Goal: Communication & Community: Answer question/provide support

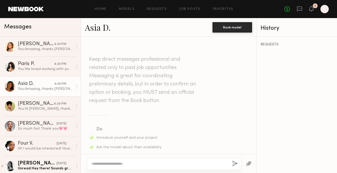
scroll to position [281, 0]
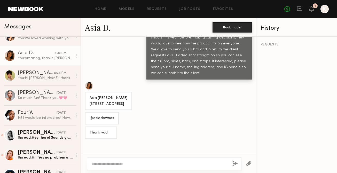
click at [308, 9] on div "No fees up to $5,000 1 K" at bounding box center [306, 9] width 44 height 8
click at [310, 10] on icon at bounding box center [311, 9] width 4 height 4
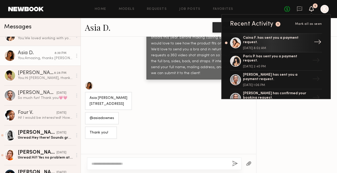
click at [281, 39] on div "Caina F. has sent you a payment request." at bounding box center [276, 40] width 67 height 9
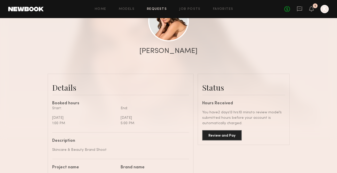
scroll to position [98, 0]
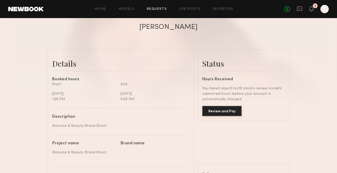
click at [210, 109] on button "Review and Pay" at bounding box center [221, 111] width 39 height 10
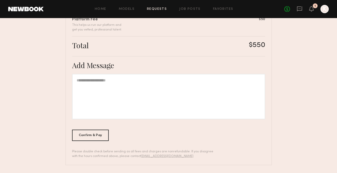
scroll to position [157, 0]
click at [87, 138] on div "Confirm & Pay" at bounding box center [90, 134] width 37 height 11
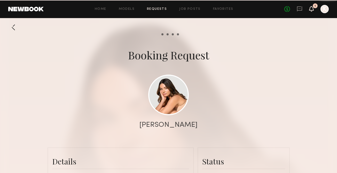
scroll to position [617, 0]
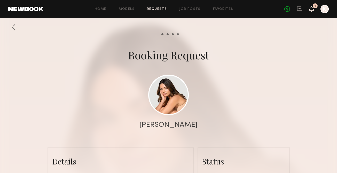
click at [313, 10] on icon at bounding box center [311, 9] width 4 height 4
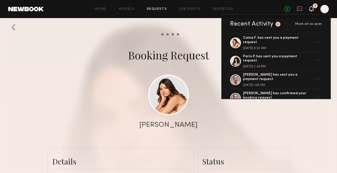
click at [202, 31] on div at bounding box center [168, 103] width 337 height 206
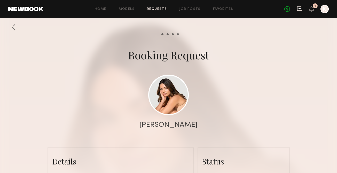
click at [298, 9] on icon at bounding box center [299, 9] width 6 height 6
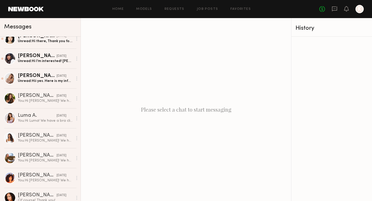
scroll to position [280, 0]
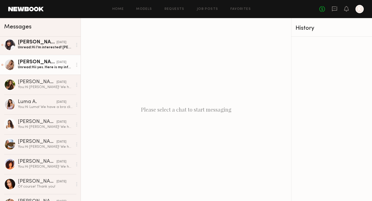
click at [57, 68] on div "Unread: Hii yes. Here is my information [PERSON_NAME] [STREET_ADDRESS][PERSON_N…" at bounding box center [45, 67] width 55 height 5
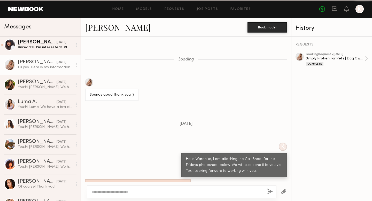
scroll to position [487, 0]
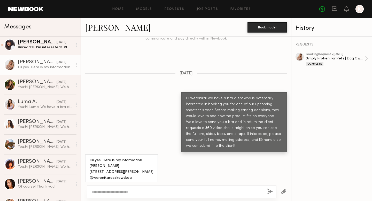
drag, startPoint x: 90, startPoint y: 158, endPoint x: 171, endPoint y: 166, distance: 81.9
click at [158, 166] on div "Hii yes. Here is my information [PERSON_NAME] [STREET_ADDRESS][PERSON_NAME] @we…" at bounding box center [121, 169] width 73 height 30
copy div "[PERSON_NAME] [STREET_ADDRESS][PERSON_NAME]"
click at [108, 173] on div at bounding box center [181, 191] width 189 height 12
click at [113, 173] on textarea at bounding box center [176, 191] width 171 height 5
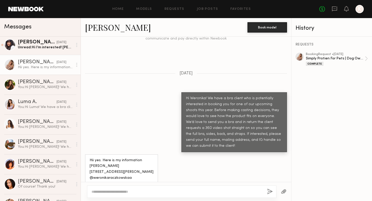
drag, startPoint x: 131, startPoint y: 171, endPoint x: 93, endPoint y: 171, distance: 37.7
click at [93, 171] on div "Hii yes. Here is my information [PERSON_NAME] [STREET_ADDRESS][PERSON_NAME] @we…" at bounding box center [122, 169] width 64 height 24
copy div "weronikaraczkowskaa"
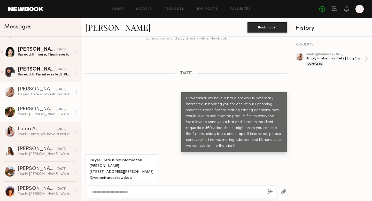
scroll to position [241, 0]
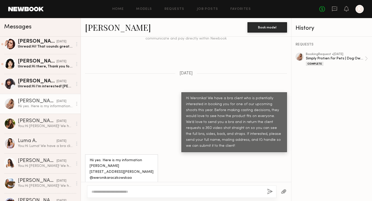
click at [120, 173] on textarea at bounding box center [176, 191] width 171 height 5
type textarea "**********"
click at [269, 173] on div "**********" at bounding box center [181, 191] width 189 height 12
click at [266, 173] on div "**********" at bounding box center [181, 191] width 189 height 12
click at [272, 173] on div "**********" at bounding box center [181, 191] width 189 height 12
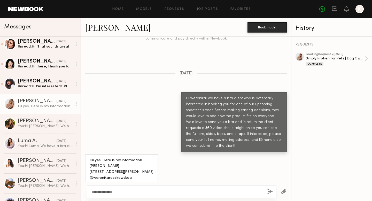
click at [270, 173] on button "button" at bounding box center [270, 191] width 6 height 6
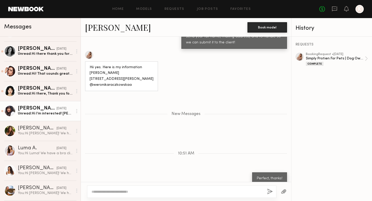
scroll to position [234, 0]
click at [56, 111] on div "Unread: Hi I’m interested! [PERSON_NAME] 1516 Old Hunters Trace Marietta Ga 300…" at bounding box center [45, 113] width 55 height 5
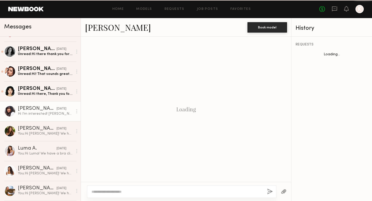
scroll to position [146, 0]
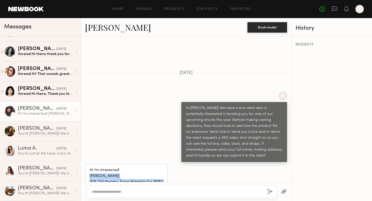
drag, startPoint x: 89, startPoint y: 158, endPoint x: 160, endPoint y: 167, distance: 72.0
click at [160, 167] on div "Hi I’m interested! [PERSON_NAME] 1516 Old Hunters Trace Marietta Ga 30062 @riap…" at bounding box center [126, 179] width 83 height 30
copy div "[PERSON_NAME] 1516 Old Hunters Trace Marietta Ga 30062"
click at [106, 171] on div "Hi I’m interested! [PERSON_NAME] 1516 Old Hunters Trace Marietta Ga 30062 @riap…" at bounding box center [126, 179] width 73 height 24
drag, startPoint x: 109, startPoint y: 171, endPoint x: 93, endPoint y: 171, distance: 15.5
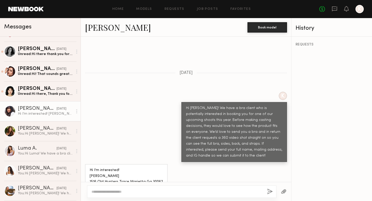
click at [93, 171] on div "Hi I’m interested! [PERSON_NAME] 1516 Old Hunters Trace Marietta Ga 30062 @riap…" at bounding box center [126, 179] width 73 height 24
copy div "riaprince"
click at [99, 173] on textarea at bounding box center [176, 191] width 171 height 5
type textarea "**********"
click at [268, 173] on button "button" at bounding box center [270, 191] width 6 height 6
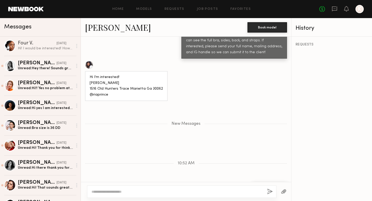
scroll to position [175, 0]
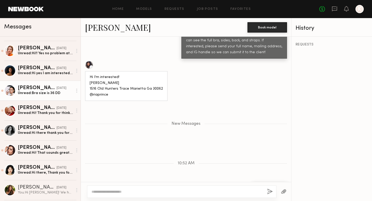
click at [50, 95] on div "Unread: Bra size is 36 DD" at bounding box center [45, 93] width 55 height 5
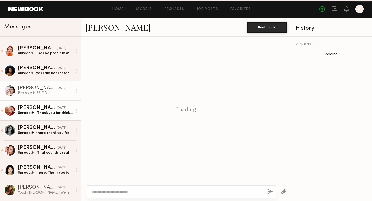
scroll to position [199, 0]
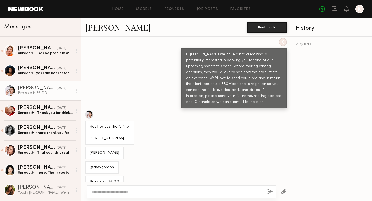
drag, startPoint x: 126, startPoint y: 129, endPoint x: 89, endPoint y: 119, distance: 38.1
click at [89, 120] on div "Hey hey yes that’s fine. [STREET_ADDRESS]" at bounding box center [109, 132] width 49 height 24
copy div "[STREET_ADDRESS]"
drag, startPoint x: 113, startPoint y: 157, endPoint x: 93, endPoint y: 157, distance: 19.4
click at [93, 161] on div "@cheygordon" at bounding box center [102, 167] width 34 height 12
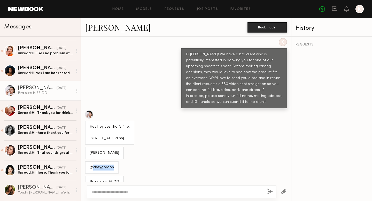
copy div "cheygordon"
click at [114, 173] on textarea at bounding box center [176, 191] width 171 height 5
click at [103, 173] on textarea "**********" at bounding box center [176, 191] width 171 height 5
type textarea "**********"
click at [269, 173] on button "button" at bounding box center [270, 191] width 6 height 6
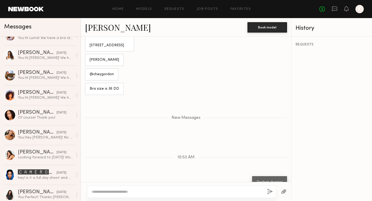
scroll to position [182, 0]
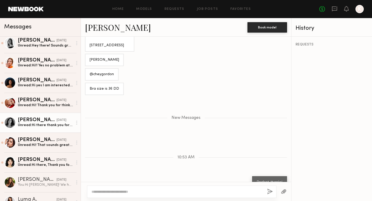
click at [46, 122] on div "[PERSON_NAME]" at bounding box center [37, 119] width 39 height 5
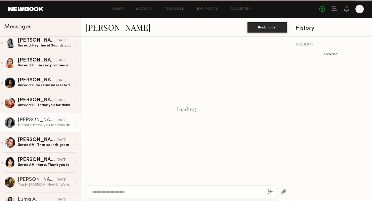
scroll to position [187, 0]
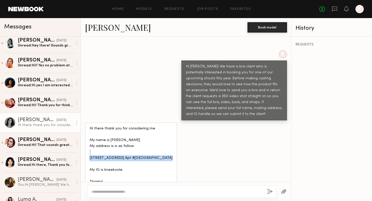
drag, startPoint x: 122, startPoint y: 149, endPoint x: 89, endPoint y: 141, distance: 33.6
click at [89, 141] on div "Hi there thank you for considering me My name is [PERSON_NAME] My address is is…" at bounding box center [131, 155] width 92 height 66
copy div "[STREET_ADDRESS] Apt #[GEOGRAPHIC_DATA]"
drag, startPoint x: 132, startPoint y: 123, endPoint x: 110, endPoint y: 123, distance: 22.2
click at [110, 126] on div "Hi there thank you for considering me My name is [PERSON_NAME] My address is is…" at bounding box center [131, 155] width 83 height 59
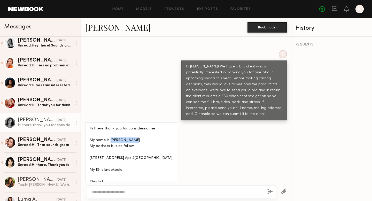
copy div "[PERSON_NAME]"
drag, startPoint x: 123, startPoint y: 159, endPoint x: 104, endPoint y: 161, distance: 18.4
click at [104, 161] on div "Hi there thank you for considering me My name is [PERSON_NAME] My address is is…" at bounding box center [131, 155] width 83 height 59
copy div "kneekoole"
click at [99, 173] on textarea at bounding box center [176, 191] width 171 height 5
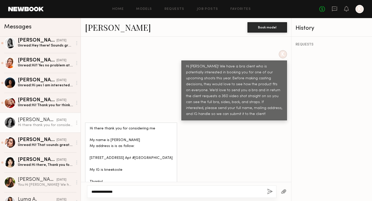
type textarea "**********"
click at [270, 173] on button "button" at bounding box center [270, 191] width 6 height 6
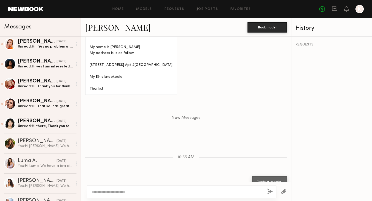
scroll to position [224, 0]
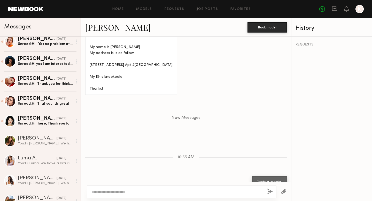
click at [47, 121] on div "Unread: Hi there, Thank you for reaching out. May I ask who the client is and w…" at bounding box center [45, 123] width 55 height 5
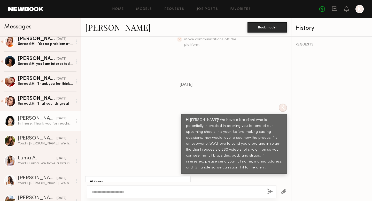
scroll to position [169, 0]
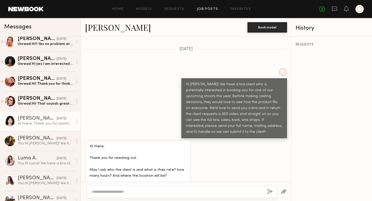
click at [206, 9] on link "Job Posts" at bounding box center [207, 8] width 21 height 3
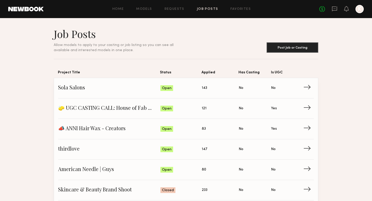
scroll to position [25, 0]
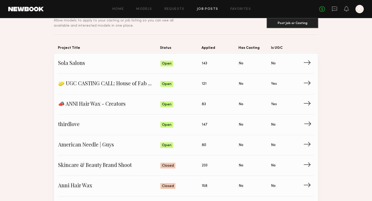
click at [107, 122] on span "thirdlove" at bounding box center [109, 125] width 102 height 8
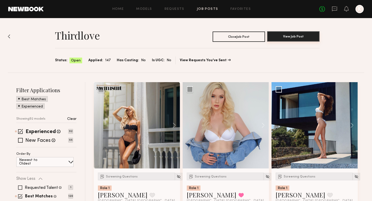
click at [282, 36] on button "View Job Post" at bounding box center [293, 36] width 52 height 10
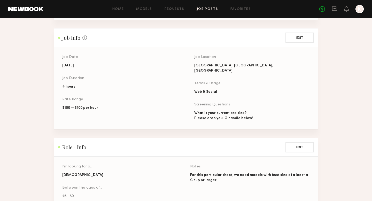
scroll to position [166, 0]
click at [334, 8] on icon at bounding box center [334, 9] width 6 height 6
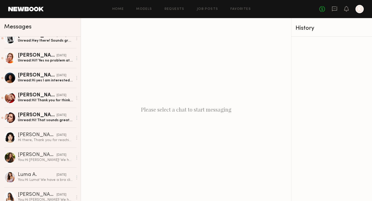
scroll to position [208, 0]
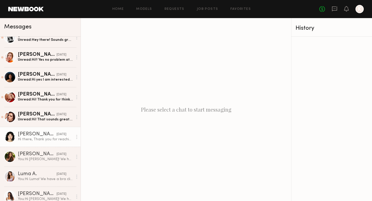
click at [44, 136] on div "[PERSON_NAME]" at bounding box center [37, 134] width 39 height 5
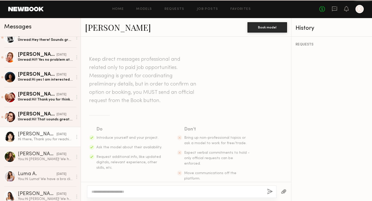
scroll to position [169, 0]
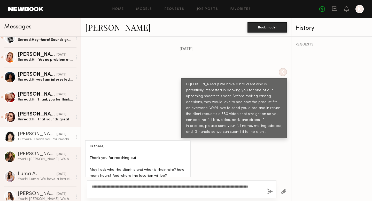
type textarea "**********"
click at [269, 173] on button "button" at bounding box center [270, 191] width 6 height 6
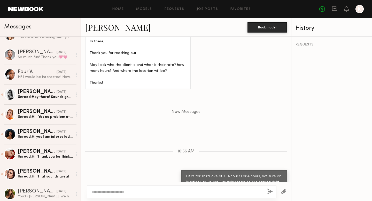
scroll to position [172, 0]
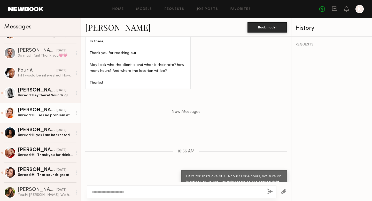
click at [44, 111] on div "[PERSON_NAME]" at bounding box center [37, 110] width 39 height 5
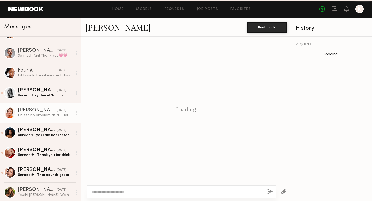
scroll to position [175, 0]
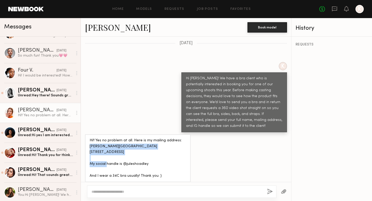
drag, startPoint x: 125, startPoint y: 147, endPoint x: 90, endPoint y: 132, distance: 38.4
click at [90, 138] on div "Hi!! Yes no problem at all. Here is my mailing address: [PERSON_NAME][GEOGRAPHI…" at bounding box center [138, 159] width 96 height 42
copy div "[PERSON_NAME] [STREET_ADDRESS]"
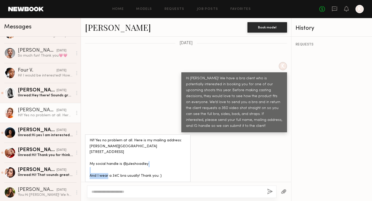
drag, startPoint x: 147, startPoint y: 159, endPoint x: 125, endPoint y: 159, distance: 21.9
click at [125, 159] on div "Hi!! Yes no problem at all. Here is my mailing address: [PERSON_NAME][GEOGRAPHI…" at bounding box center [138, 159] width 96 height 42
click at [142, 173] on textarea at bounding box center [176, 191] width 171 height 5
type textarea "*"
type textarea "**********"
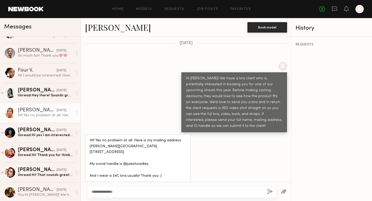
click at [266, 173] on div "**********" at bounding box center [181, 191] width 189 height 12
click at [269, 173] on button "button" at bounding box center [270, 191] width 6 height 6
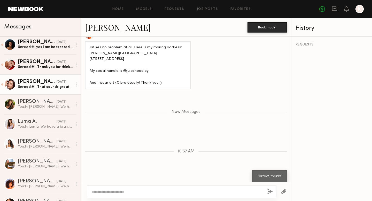
scroll to position [247, 0]
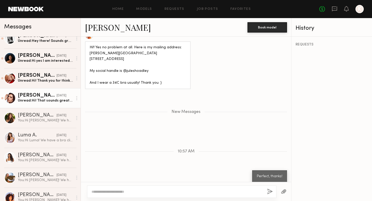
click at [44, 98] on div "[PERSON_NAME]" at bounding box center [37, 95] width 39 height 5
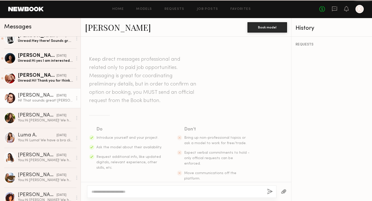
scroll to position [163, 0]
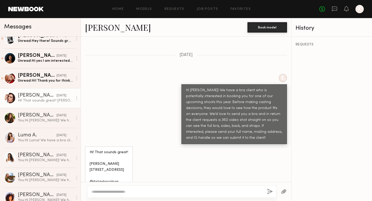
drag, startPoint x: 128, startPoint y: 159, endPoint x: 90, endPoint y: 148, distance: 39.2
click at [90, 148] on div "Hi! That sounds great! [PERSON_NAME] [STREET_ADDRESS] @itstaylorcolson" at bounding box center [109, 167] width 48 height 42
drag, startPoint x: 117, startPoint y: 172, endPoint x: 93, endPoint y: 170, distance: 24.1
click at [93, 170] on div "Hi! That sounds great! [PERSON_NAME] [STREET_ADDRESS] @itstaylorcolson" at bounding box center [109, 167] width 38 height 36
click at [114, 173] on textarea at bounding box center [176, 191] width 171 height 5
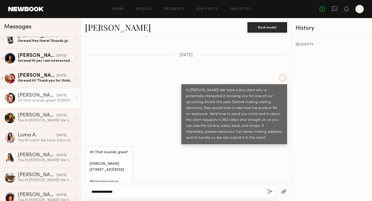
type textarea "**********"
click at [268, 173] on button "button" at bounding box center [270, 191] width 6 height 6
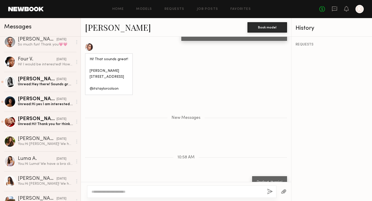
scroll to position [228, 0]
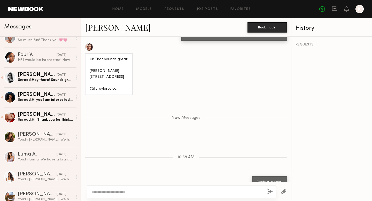
click at [59, 116] on div "[DATE]" at bounding box center [62, 114] width 10 height 5
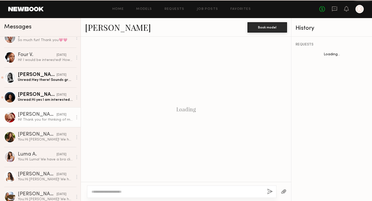
scroll to position [199, 0]
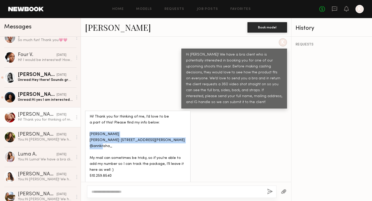
drag, startPoint x: 181, startPoint y: 124, endPoint x: 90, endPoint y: 118, distance: 92.0
click at [90, 118] on div "Hi! Thank you for thinking of me, I’d love to be a part of this! Please find my…" at bounding box center [138, 152] width 96 height 77
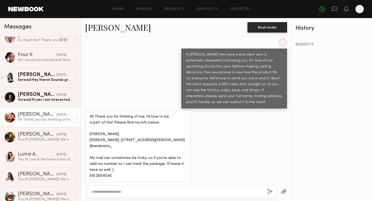
click at [112, 131] on div "Hi! Thank you for thinking of me, I’d love to be a part of this! Please find my…" at bounding box center [138, 152] width 96 height 77
drag, startPoint x: 114, startPoint y: 130, endPoint x: 94, endPoint y: 129, distance: 20.4
click at [94, 129] on div "Hi! Thank you for thinking of me, I’d love to be a part of this! Please find my…" at bounding box center [138, 152] width 96 height 77
click at [101, 173] on textarea at bounding box center [176, 191] width 171 height 5
type textarea "**********"
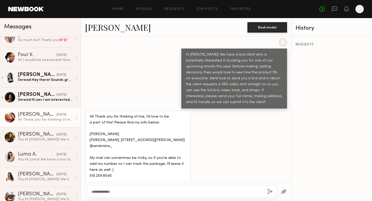
click at [269, 173] on button "button" at bounding box center [270, 191] width 6 height 6
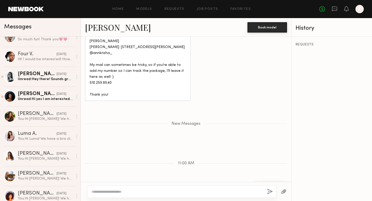
scroll to position [231, 0]
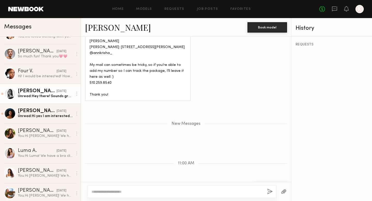
click at [54, 98] on div "Unread: Hey there! Sounds great! Thanks for considering me, here’s my info! [PE…" at bounding box center [45, 96] width 55 height 5
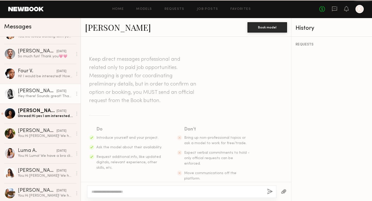
scroll to position [151, 0]
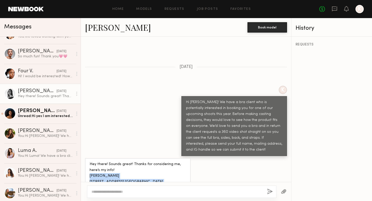
drag, startPoint x: 186, startPoint y: 165, endPoint x: 90, endPoint y: 158, distance: 96.4
click at [90, 158] on div "Hey there! Sounds great! Thanks for considering me, here’s my info! [PERSON_NAM…" at bounding box center [138, 179] width 106 height 42
drag, startPoint x: 118, startPoint y: 172, endPoint x: 98, endPoint y: 171, distance: 20.6
click at [98, 171] on div "Hey there! Sounds great! Thanks for considering me, here’s my info! [PERSON_NAM…" at bounding box center [138, 179] width 96 height 36
click at [123, 173] on textarea at bounding box center [176, 191] width 171 height 5
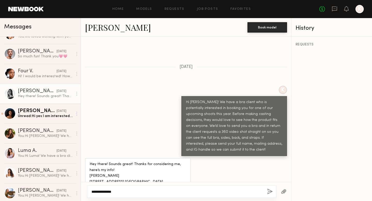
type textarea "**********"
click at [271, 173] on button "button" at bounding box center [270, 191] width 6 height 6
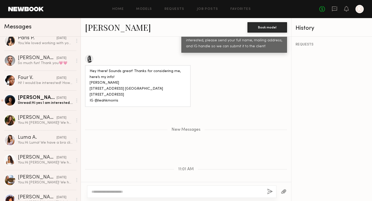
scroll to position [249, 0]
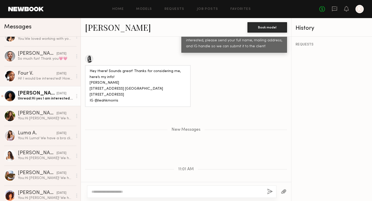
click at [40, 98] on div "Unread: Hi yes I am interested! [PERSON_NAME] Ig: [PERSON_NAME].[PERSON_NAME] M…" at bounding box center [45, 98] width 55 height 5
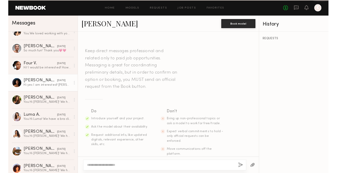
scroll to position [163, 0]
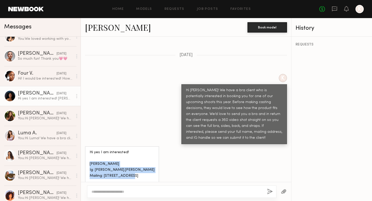
drag, startPoint x: 159, startPoint y: 159, endPoint x: 89, endPoint y: 147, distance: 71.2
click at [89, 147] on div "Hi yes I am interested! [PERSON_NAME] Ig: [PERSON_NAME].[PERSON_NAME] Mailing: …" at bounding box center [122, 170] width 74 height 48
click at [137, 162] on div "Hi yes I am interested! [PERSON_NAME] Ig: [PERSON_NAME].[PERSON_NAME] Mailing: …" at bounding box center [122, 170] width 65 height 42
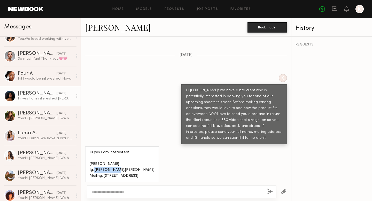
drag, startPoint x: 115, startPoint y: 154, endPoint x: 95, endPoint y: 153, distance: 19.6
click at [95, 153] on div "Hi yes I am interested! [PERSON_NAME] Ig: [PERSON_NAME].[PERSON_NAME] Mailing: …" at bounding box center [122, 170] width 65 height 42
click at [134, 111] on div "K Hi [PERSON_NAME]! We have a bra client who is potentially interested in booki…" at bounding box center [186, 109] width 210 height 70
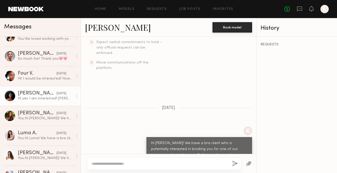
scroll to position [217, 0]
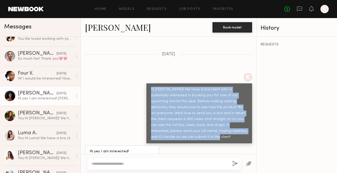
drag, startPoint x: 244, startPoint y: 122, endPoint x: 150, endPoint y: 78, distance: 103.2
click at [150, 83] on div "Hi [PERSON_NAME]! We have a bra client who is potentially interested in booking…" at bounding box center [199, 113] width 106 height 60
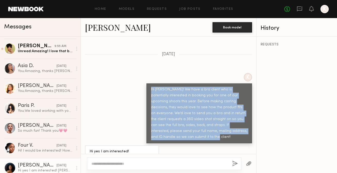
scroll to position [176, 0]
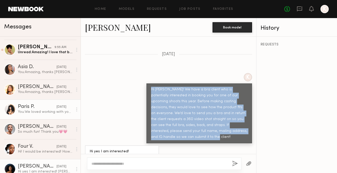
click at [57, 109] on div "[DATE]" at bounding box center [62, 106] width 10 height 5
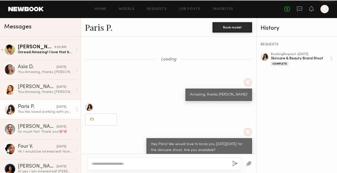
scroll to position [268, 0]
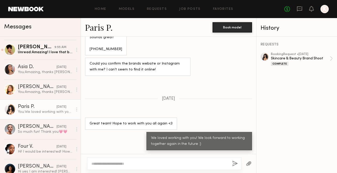
click at [143, 161] on textarea at bounding box center [159, 163] width 136 height 5
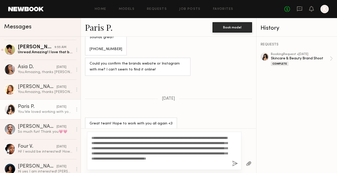
click at [103, 138] on textarea "**********" at bounding box center [159, 150] width 136 height 31
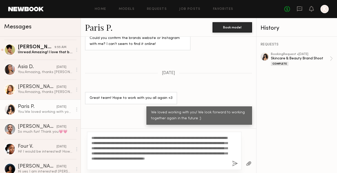
type textarea "**********"
click at [233, 163] on button "button" at bounding box center [235, 163] width 6 height 6
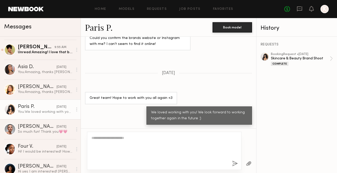
scroll to position [37, 0]
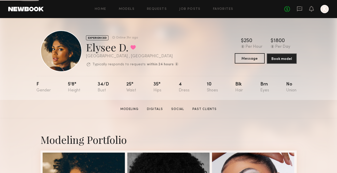
click at [252, 59] on button "Message" at bounding box center [250, 58] width 30 height 10
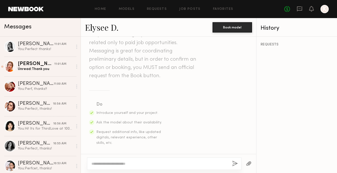
scroll to position [89, 0]
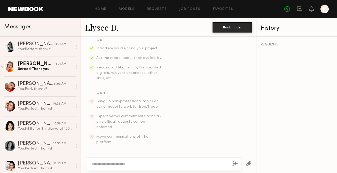
paste textarea "**********"
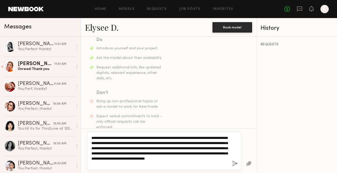
click at [103, 138] on textarea "**********" at bounding box center [159, 150] width 136 height 31
type textarea "**********"
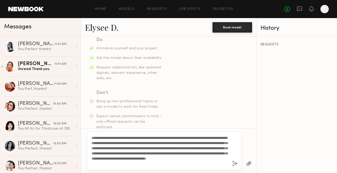
click at [234, 162] on button "button" at bounding box center [235, 163] width 6 height 6
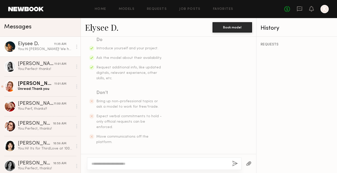
scroll to position [195, 0]
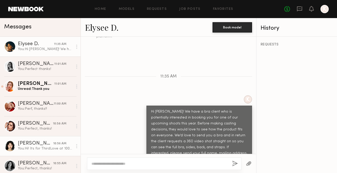
click at [56, 141] on div "10:56 AM" at bounding box center [59, 143] width 13 height 5
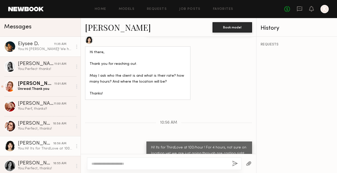
click at [50, 49] on div "You: Hi Elysee! We have a bra client who is potentially interested in booking y…" at bounding box center [45, 49] width 55 height 5
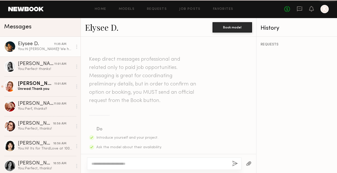
scroll to position [195, 0]
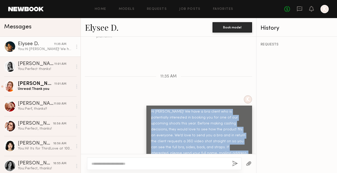
drag, startPoint x: 245, startPoint y: 143, endPoint x: 151, endPoint y: 101, distance: 103.5
click at [151, 109] on div "Hi [PERSON_NAME]! We have a bra client who is potentially interested in booking…" at bounding box center [199, 135] width 96 height 53
copy div "Hi [PERSON_NAME]! We have a bra client who is potentially interested in booking…"
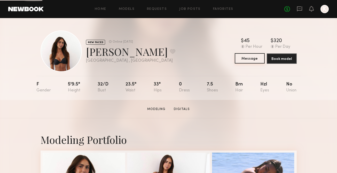
click at [239, 62] on button "Message" at bounding box center [250, 58] width 30 height 10
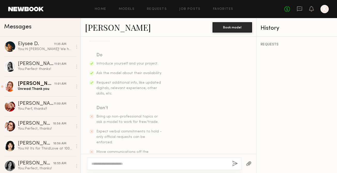
scroll to position [89, 0]
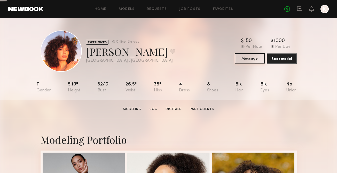
click at [243, 58] on button "Message" at bounding box center [250, 58] width 30 height 10
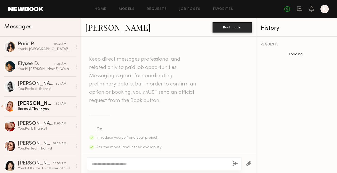
scroll to position [195, 0]
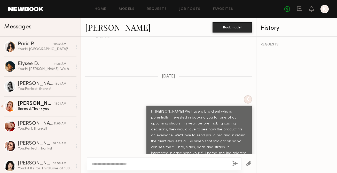
click at [134, 160] on div at bounding box center [164, 163] width 154 height 12
click at [123, 163] on textarea at bounding box center [159, 163] width 136 height 5
type textarea "**********"
click at [232, 164] on button "button" at bounding box center [235, 163] width 6 height 6
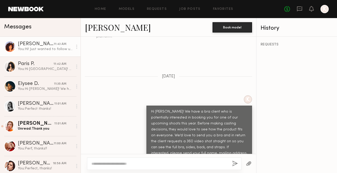
scroll to position [288, 0]
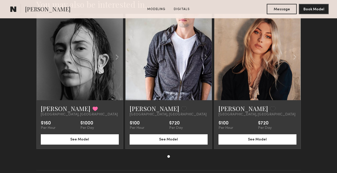
scroll to position [651, 0]
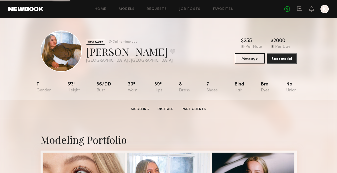
click at [241, 57] on button "Message" at bounding box center [250, 58] width 30 height 10
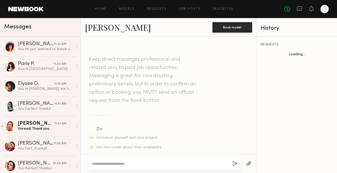
scroll to position [195, 0]
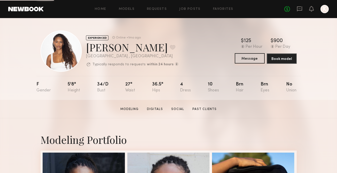
click at [248, 61] on button "Message" at bounding box center [250, 58] width 30 height 10
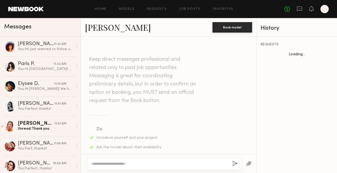
scroll to position [195, 0]
